Goal: Navigation & Orientation: Find specific page/section

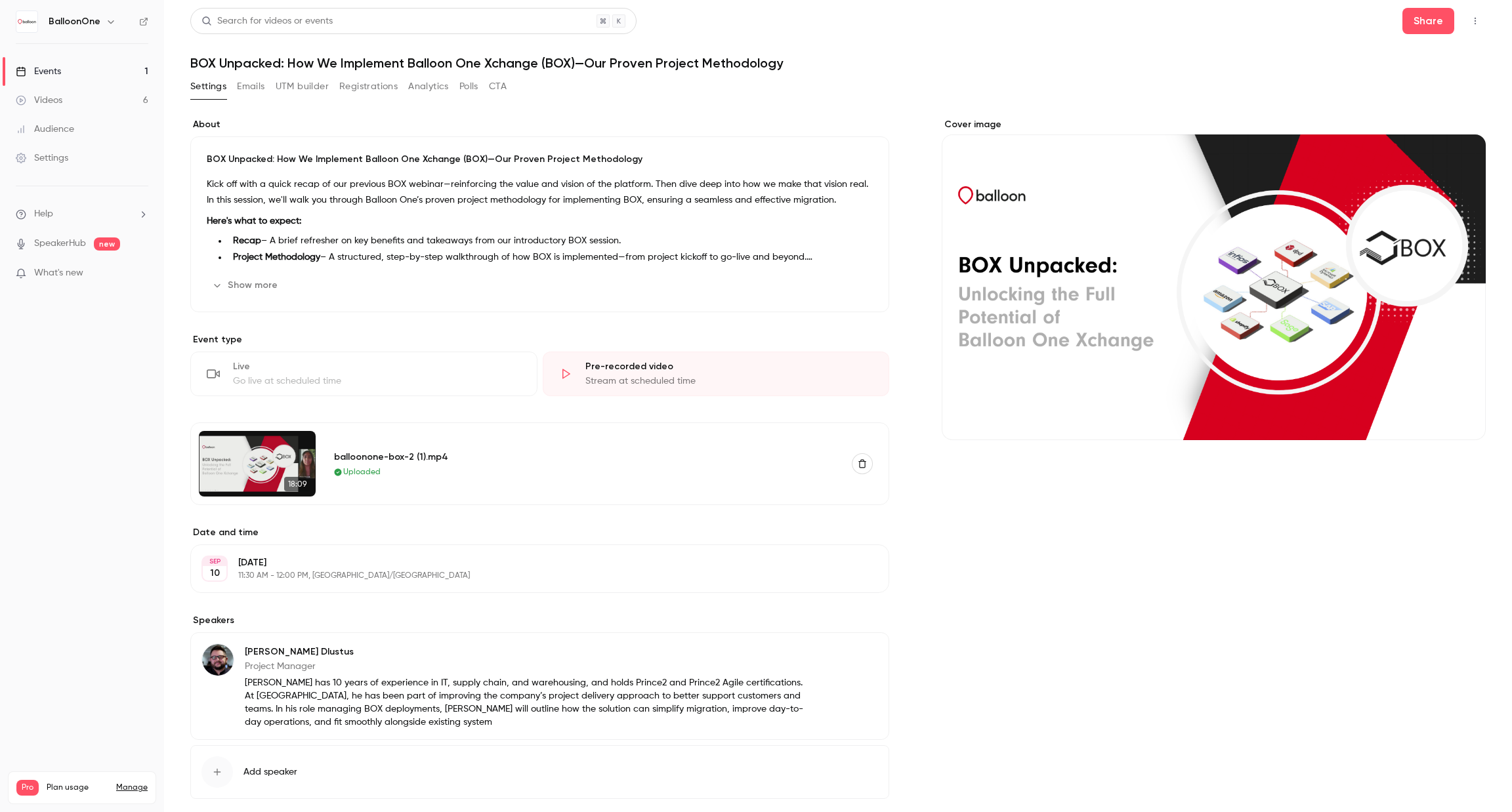
click at [64, 77] on link "Events 1" at bounding box center [82, 72] width 164 height 29
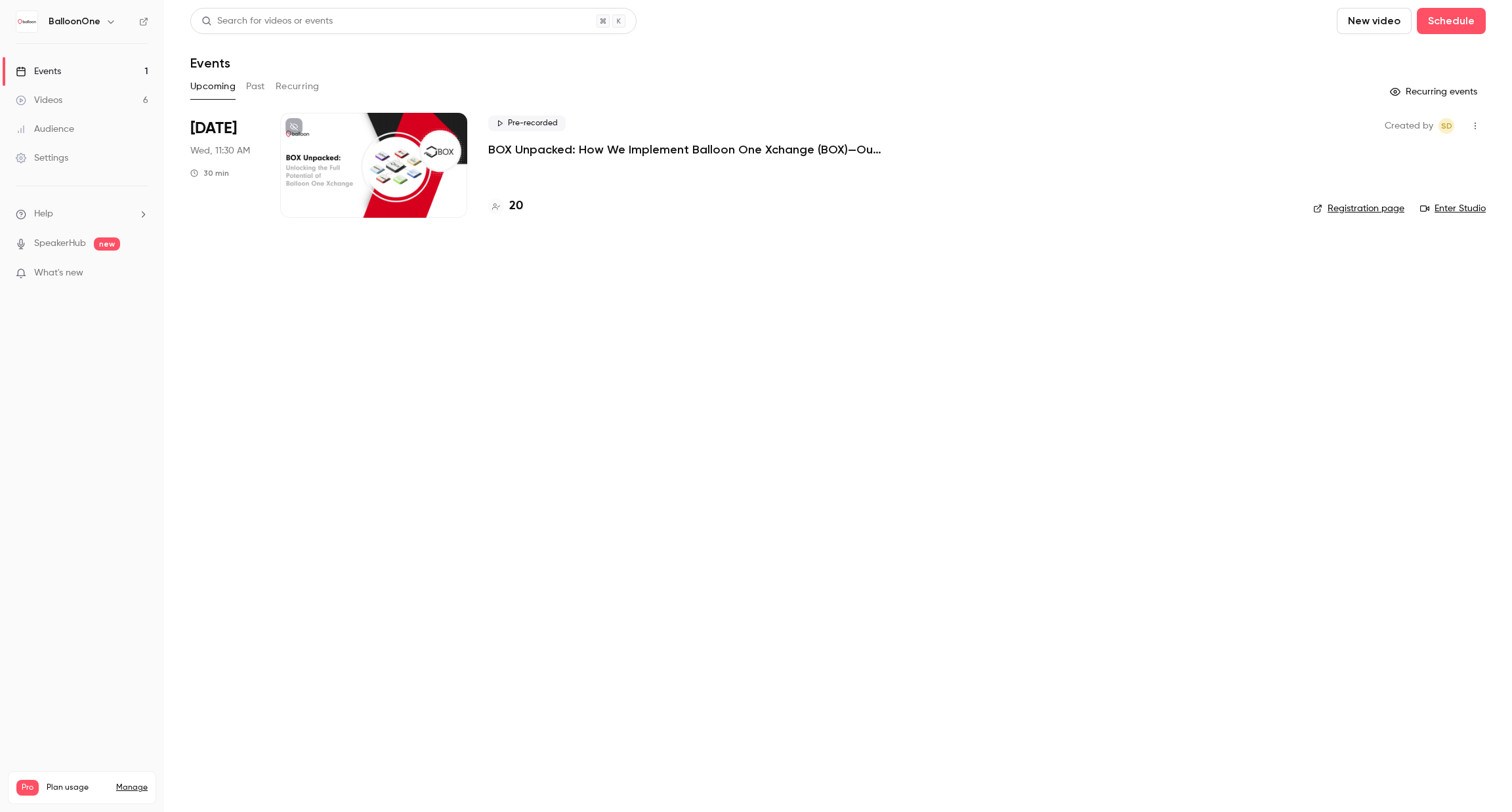
click at [120, 102] on link "Videos 6" at bounding box center [82, 100] width 164 height 29
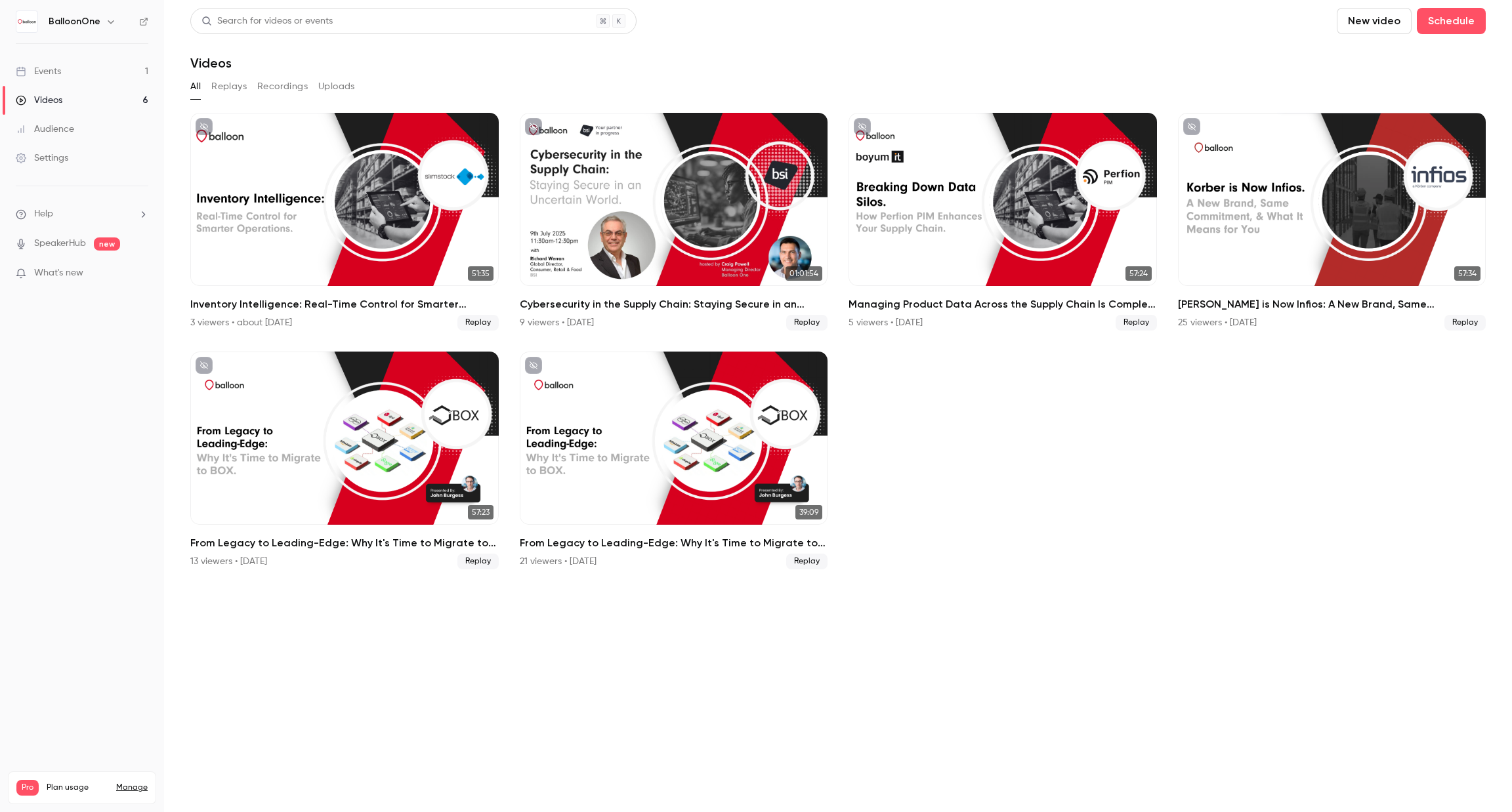
click at [94, 68] on link "Events 1" at bounding box center [82, 72] width 164 height 29
